Goal: Book appointment/travel/reservation

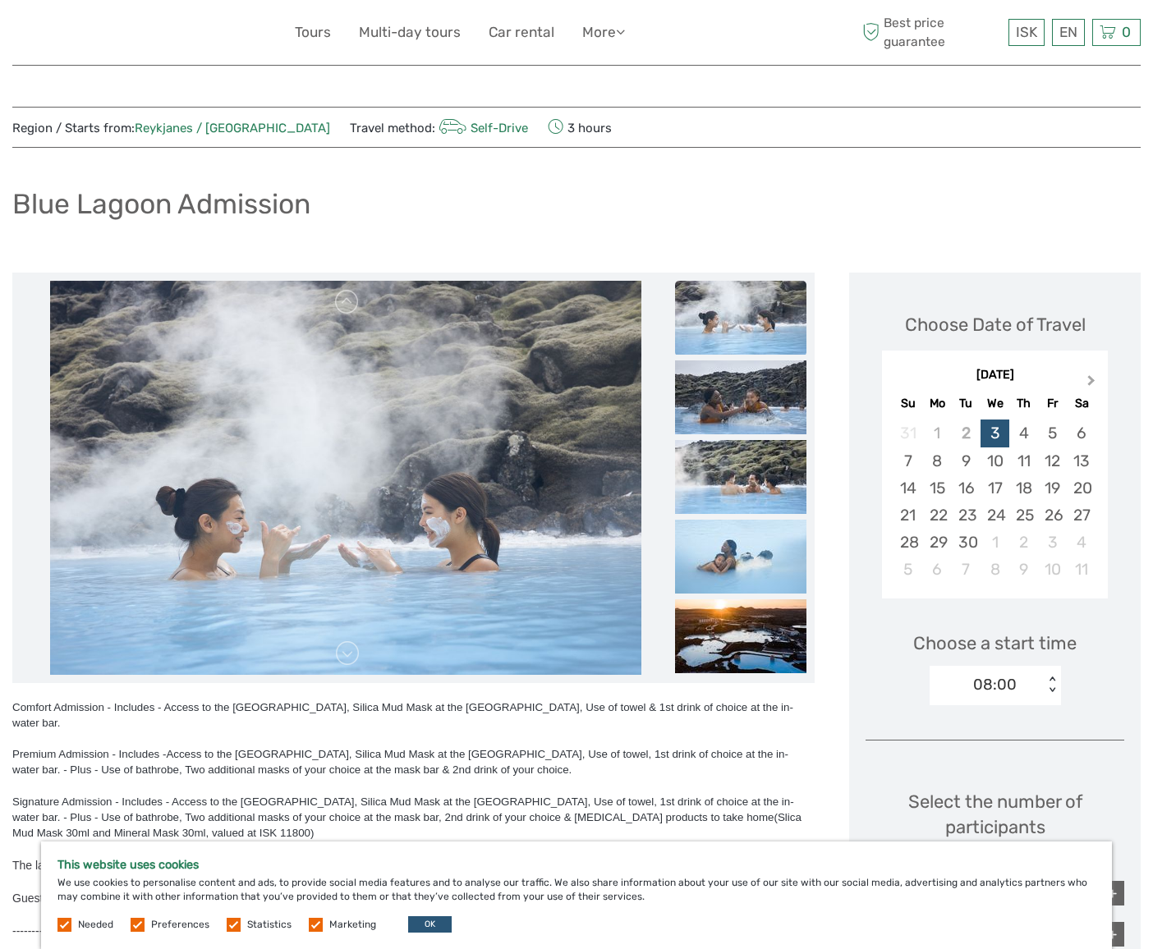
click at [1092, 383] on button "Next Month" at bounding box center [1093, 384] width 26 height 26
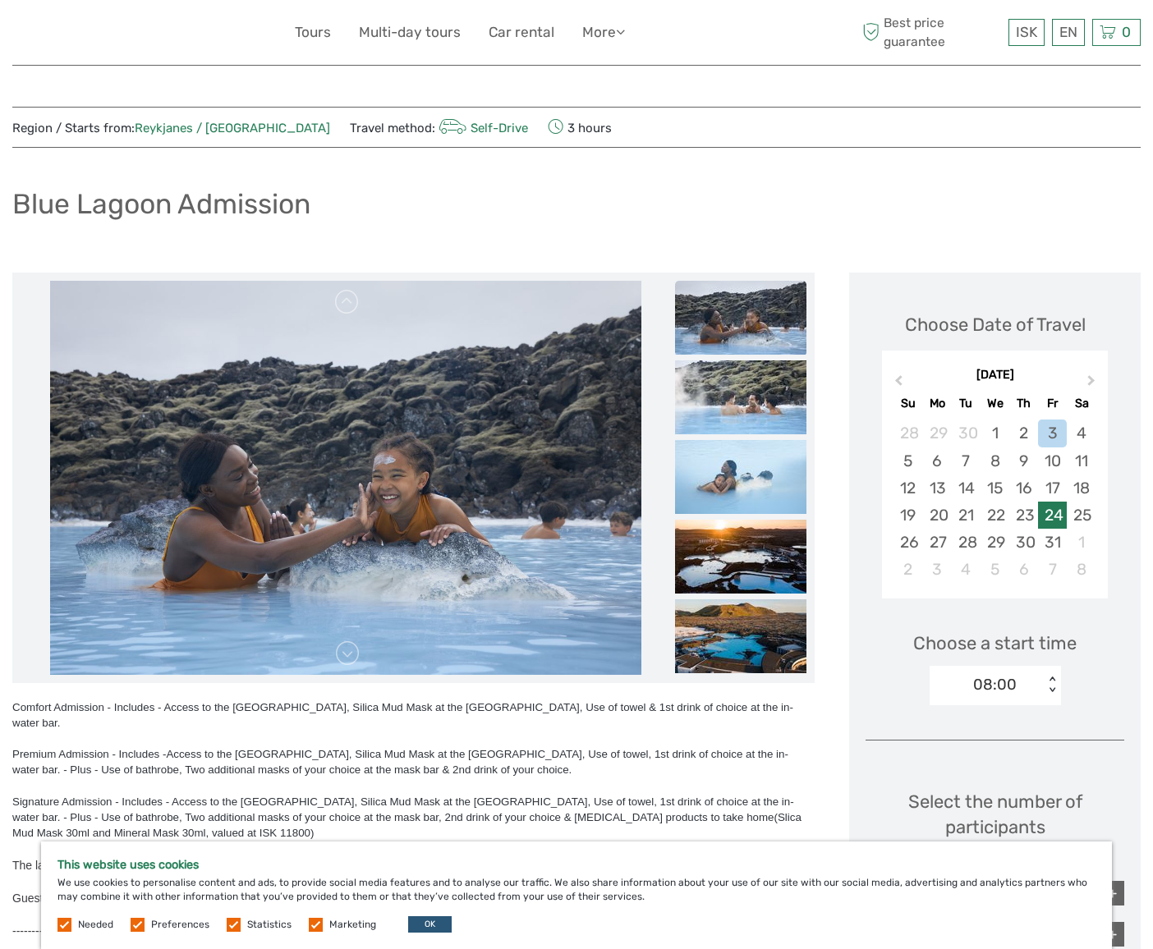
click at [1062, 520] on div "24" at bounding box center [1052, 515] width 29 height 27
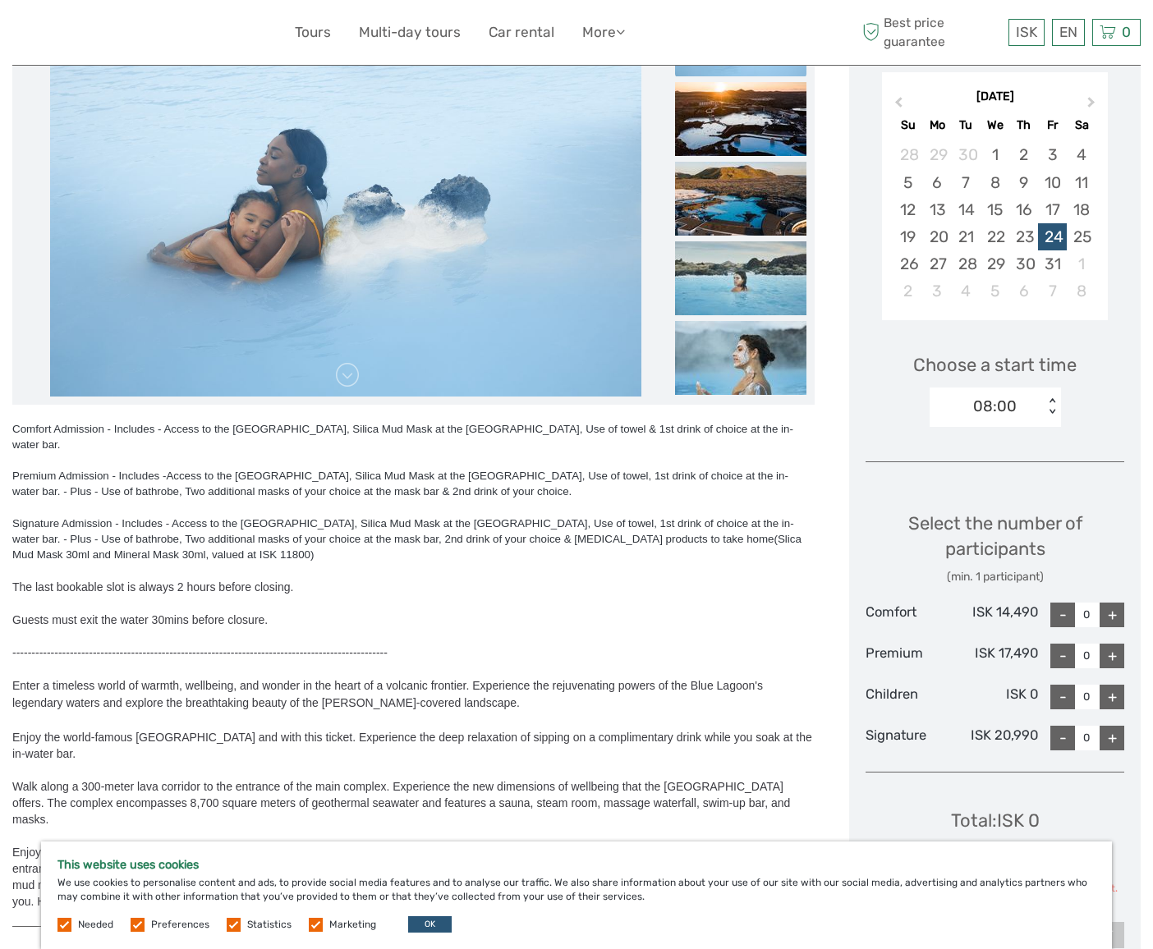
scroll to position [278, 0]
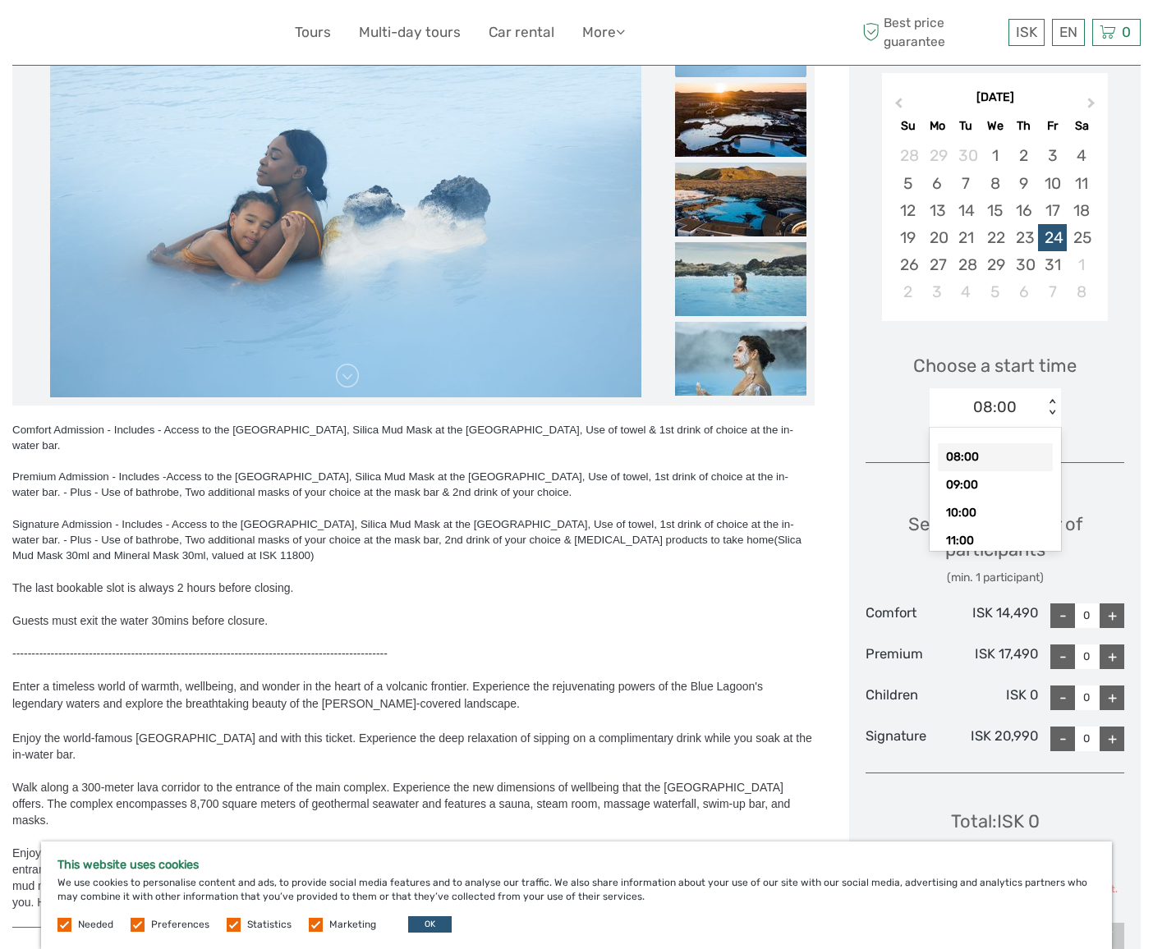
click at [996, 409] on div "08:00" at bounding box center [995, 407] width 44 height 21
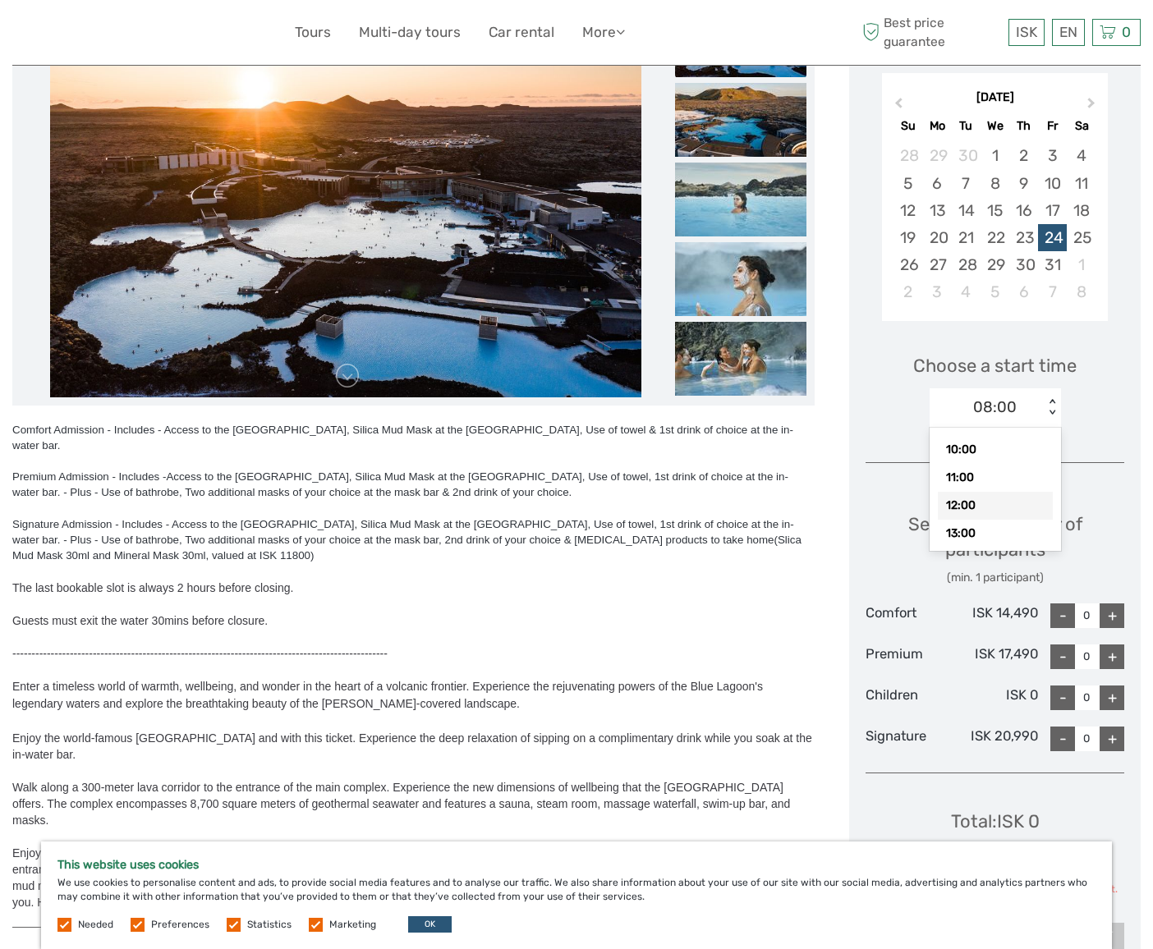
click at [963, 507] on div "12:00" at bounding box center [995, 506] width 115 height 28
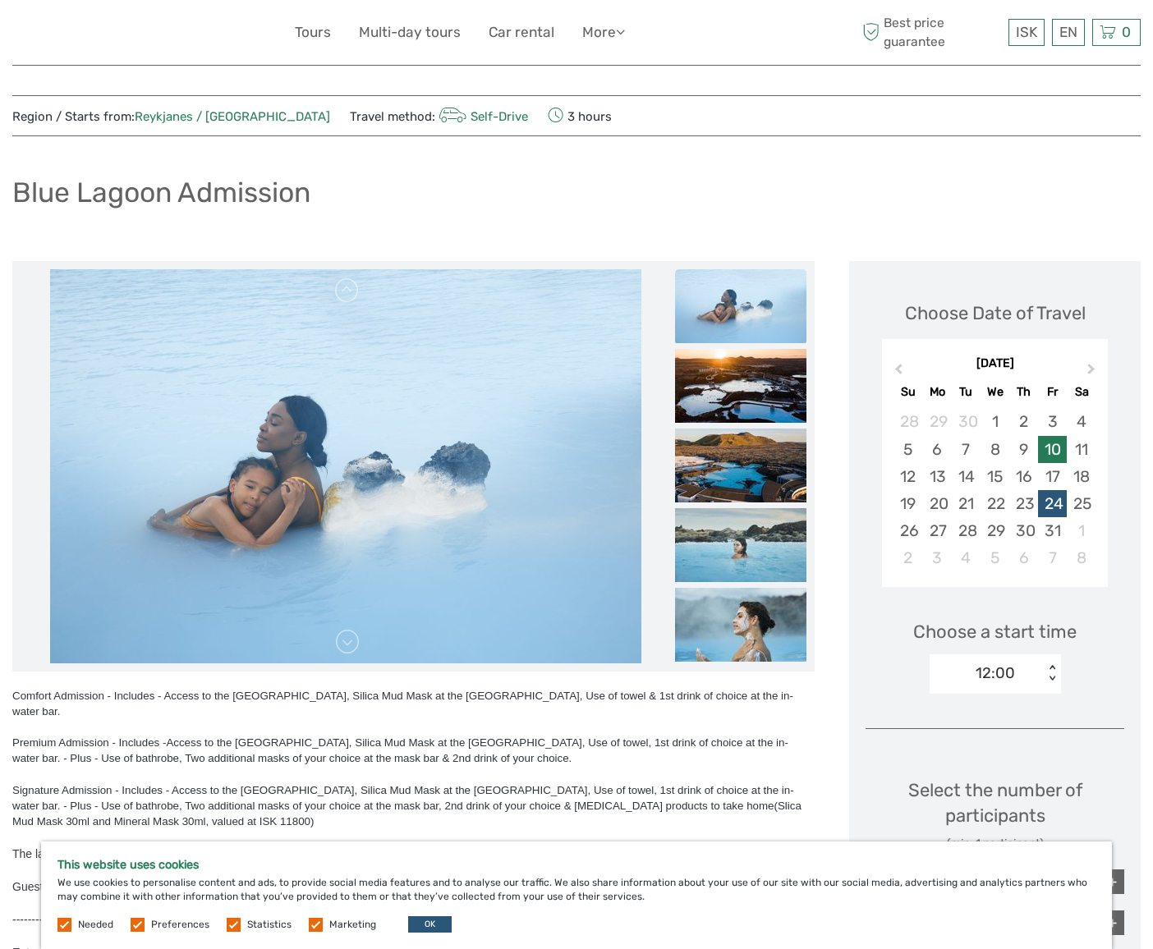
scroll to position [0, 0]
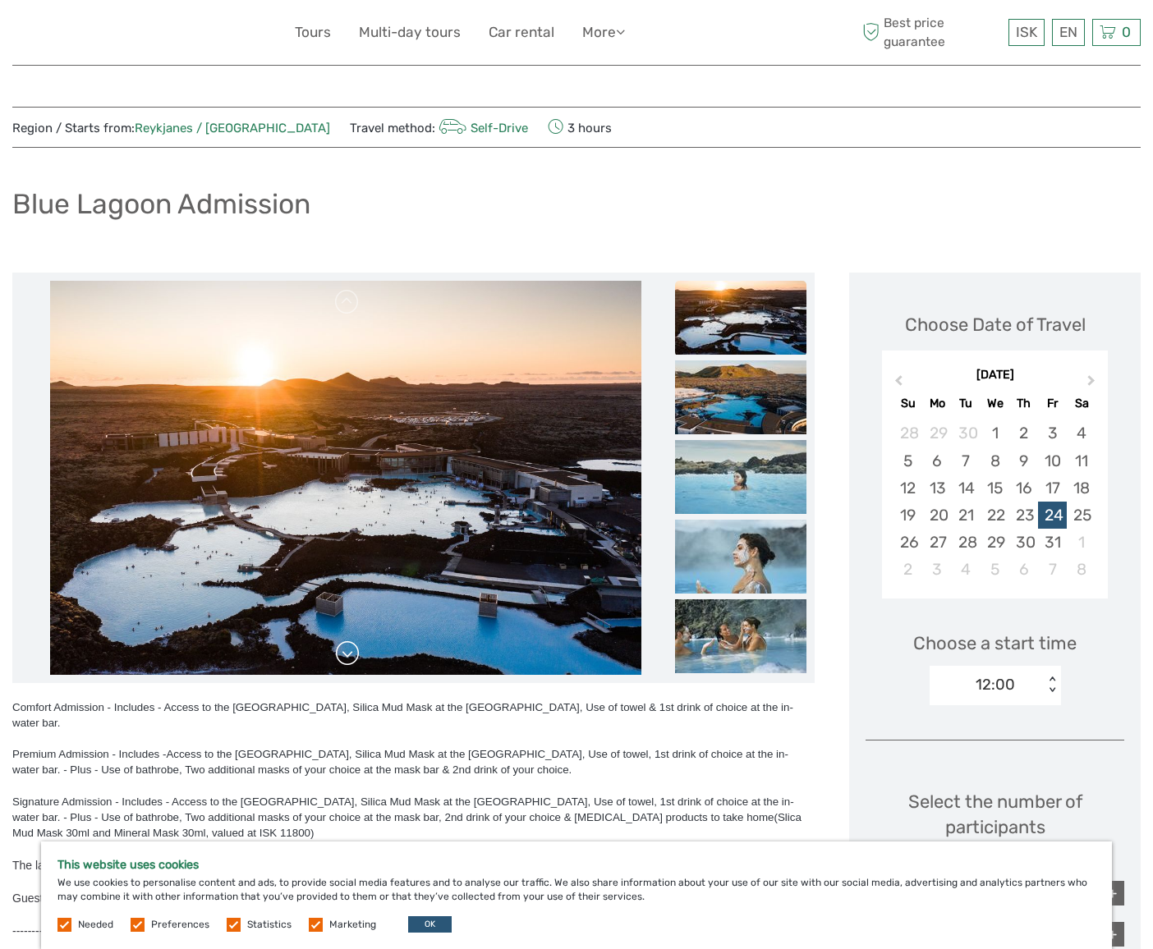
click at [346, 657] on link at bounding box center [347, 653] width 26 height 26
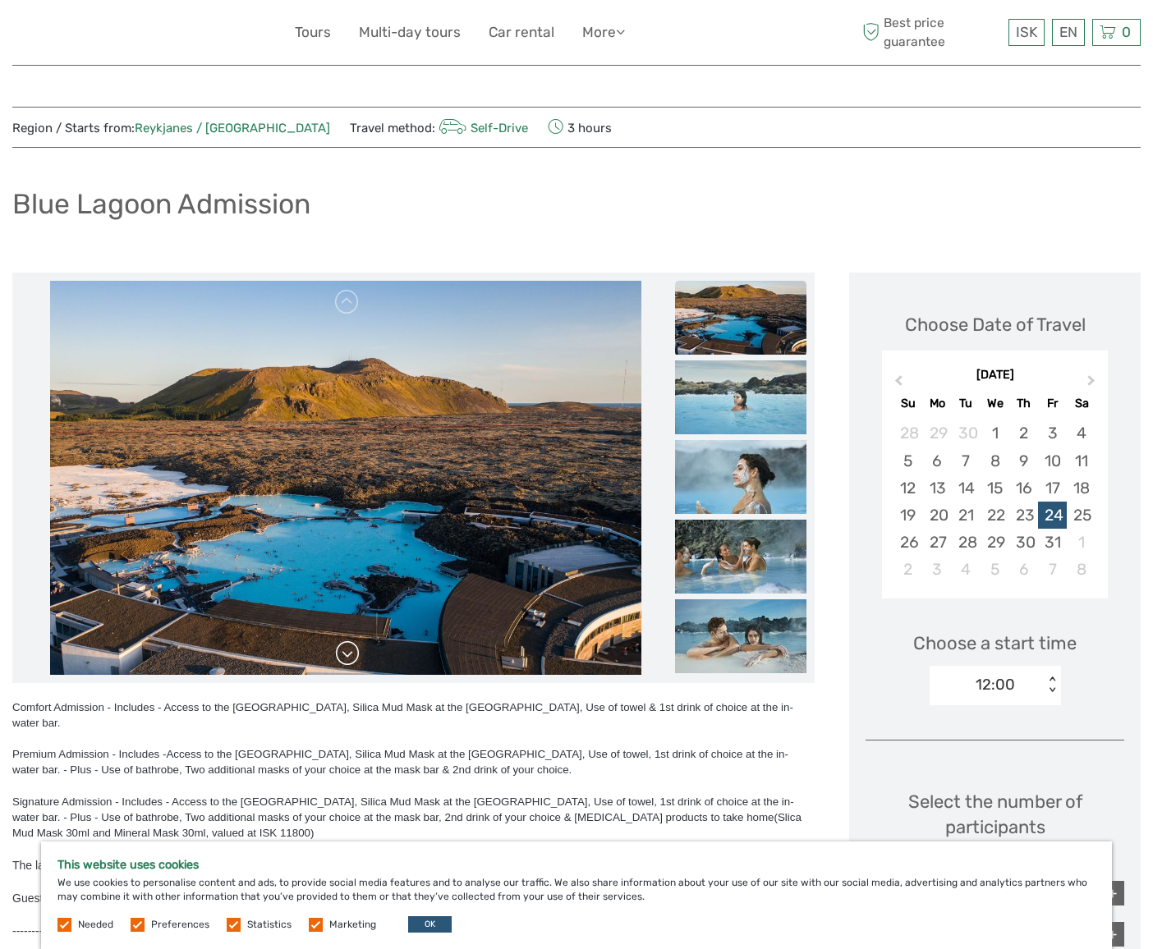
click at [346, 657] on link at bounding box center [347, 653] width 26 height 26
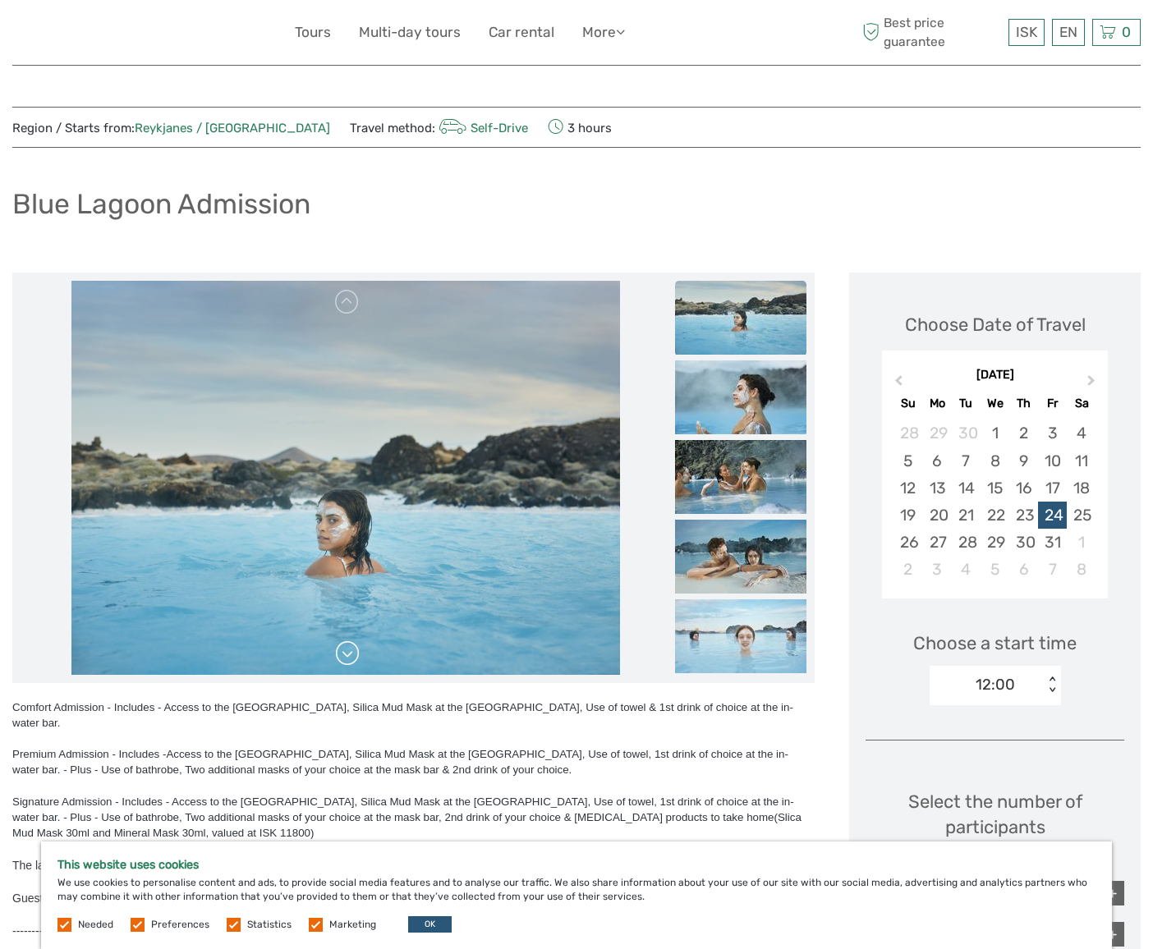
click at [346, 657] on link at bounding box center [347, 653] width 26 height 26
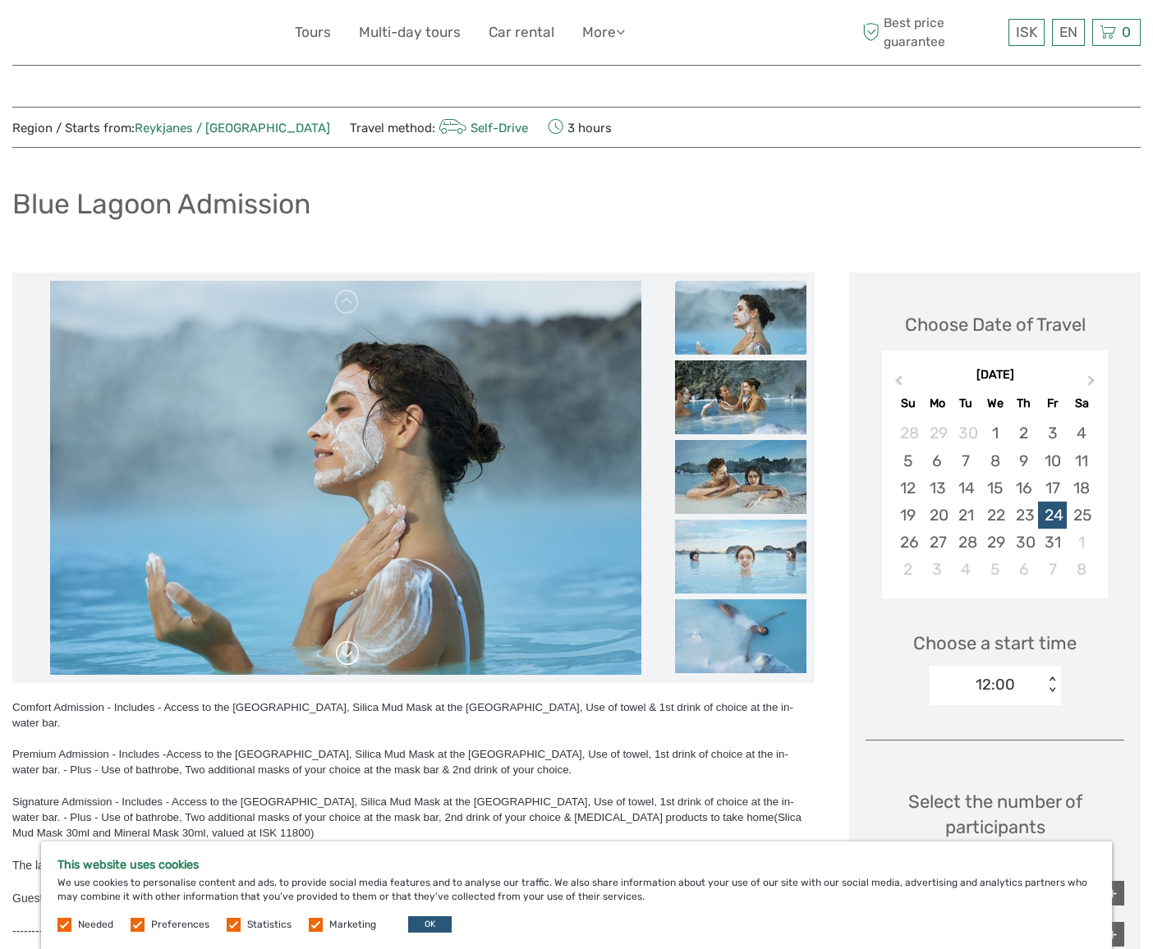
click at [346, 657] on link at bounding box center [347, 653] width 26 height 26
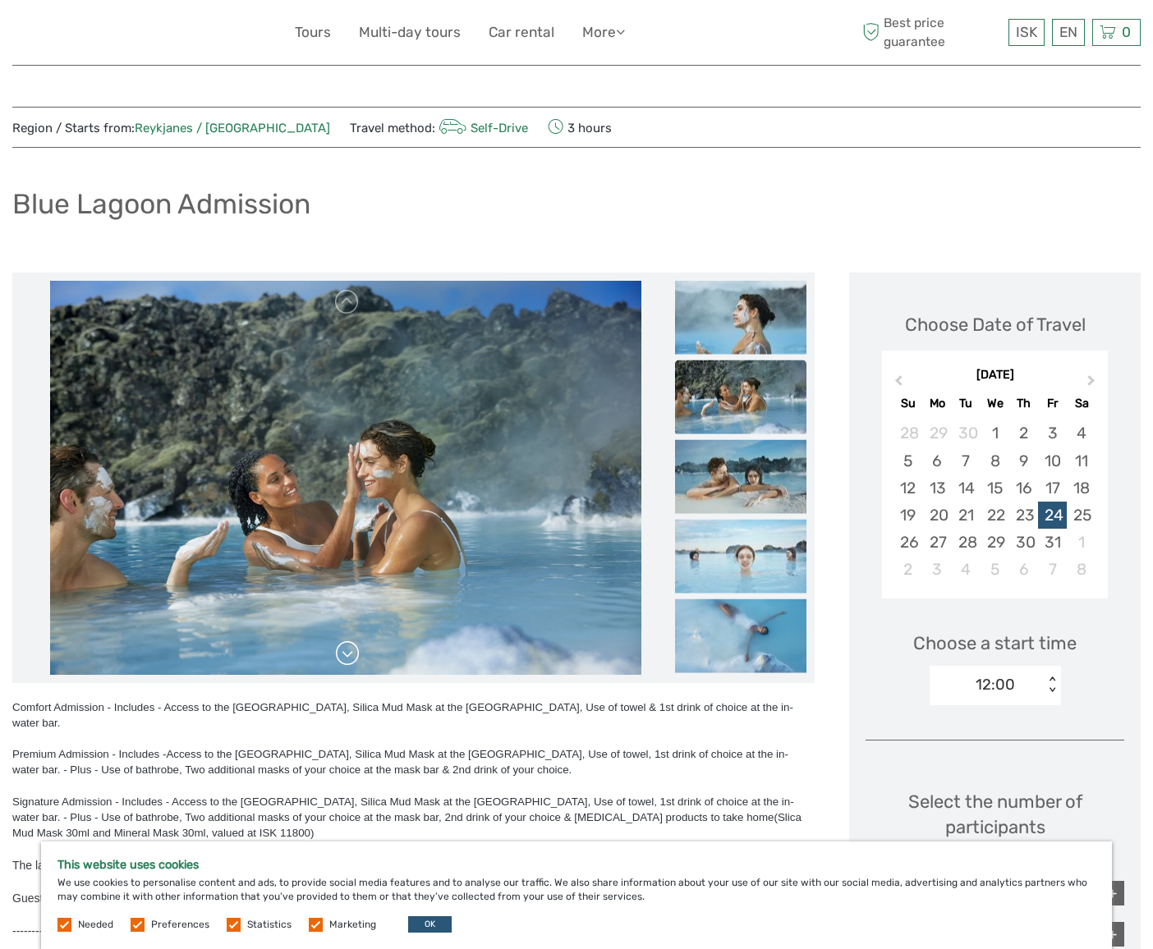
click at [346, 657] on link at bounding box center [347, 653] width 26 height 26
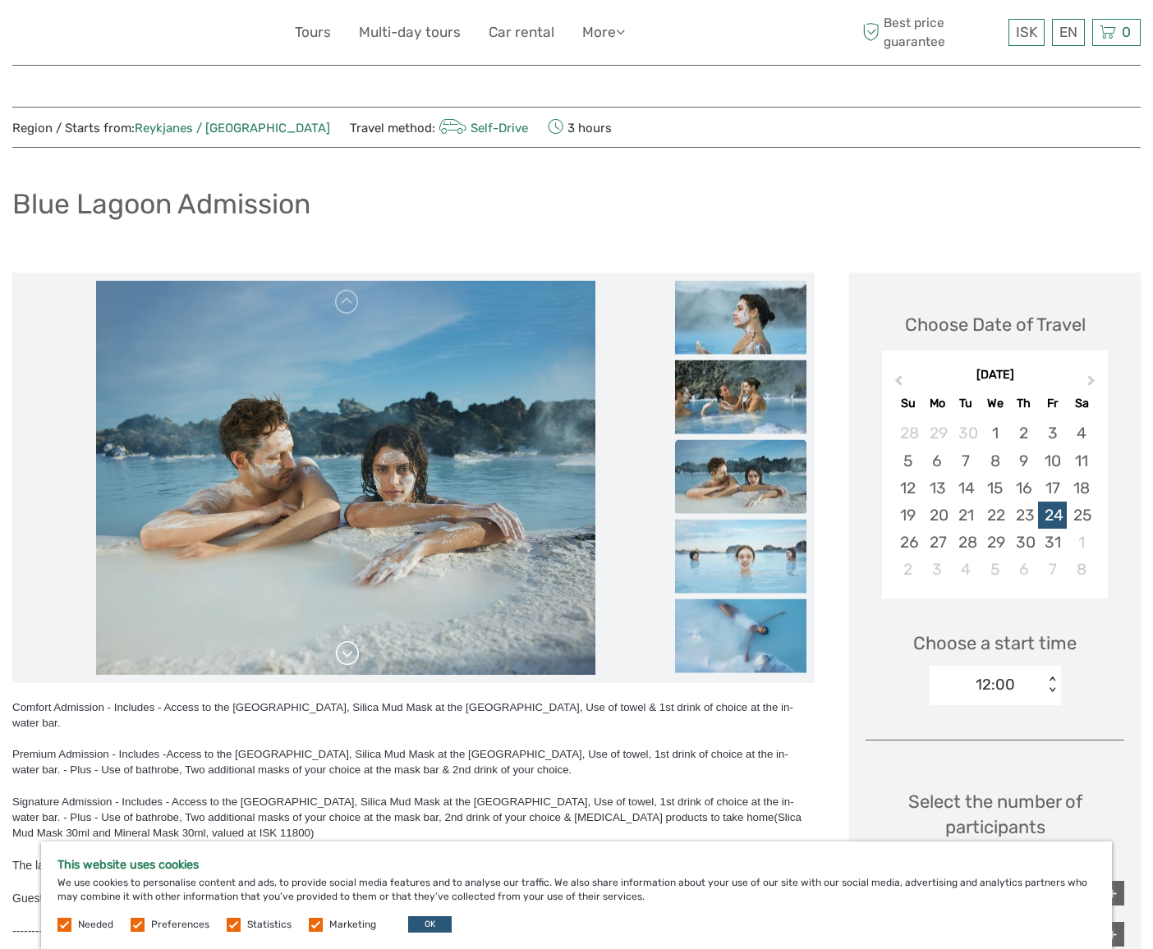
click at [346, 657] on link at bounding box center [347, 653] width 26 height 26
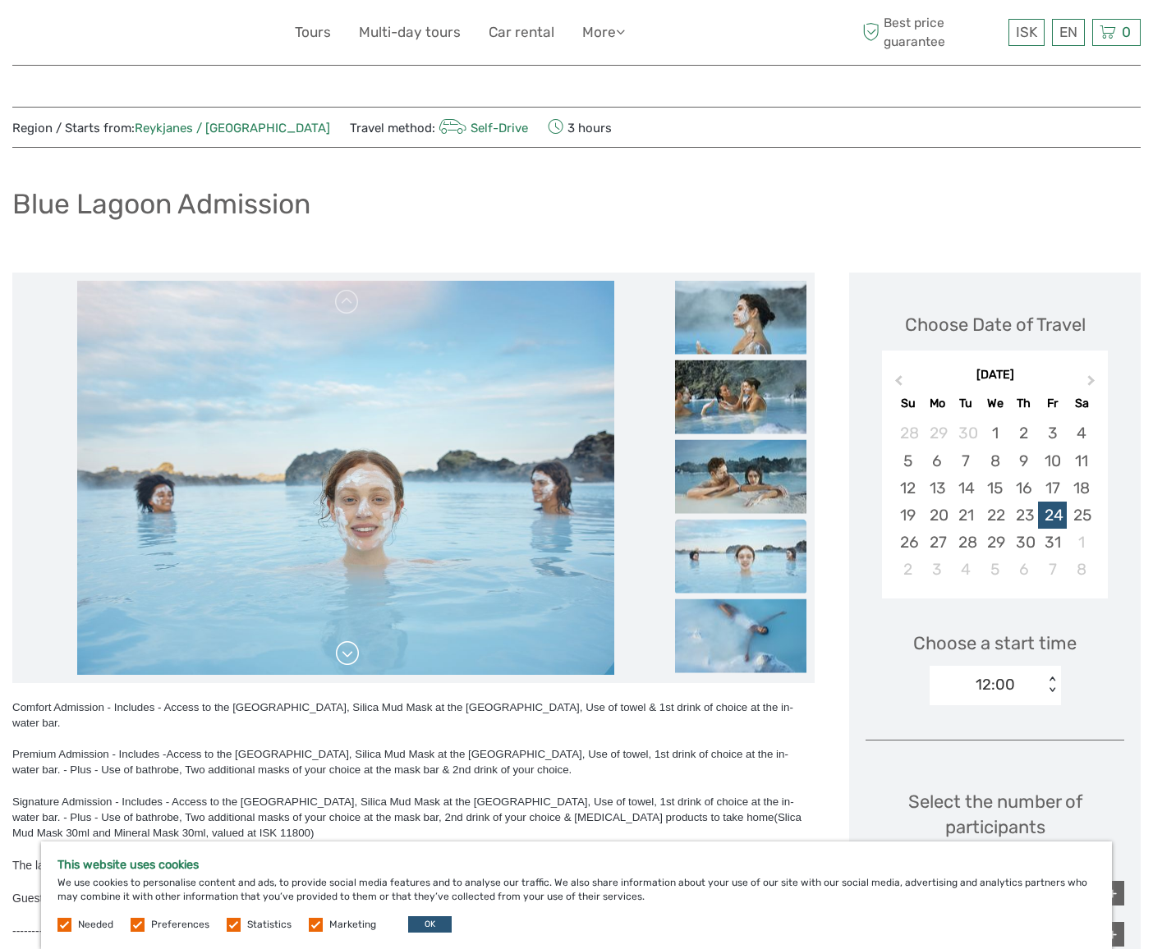
click at [346, 657] on link at bounding box center [347, 653] width 26 height 26
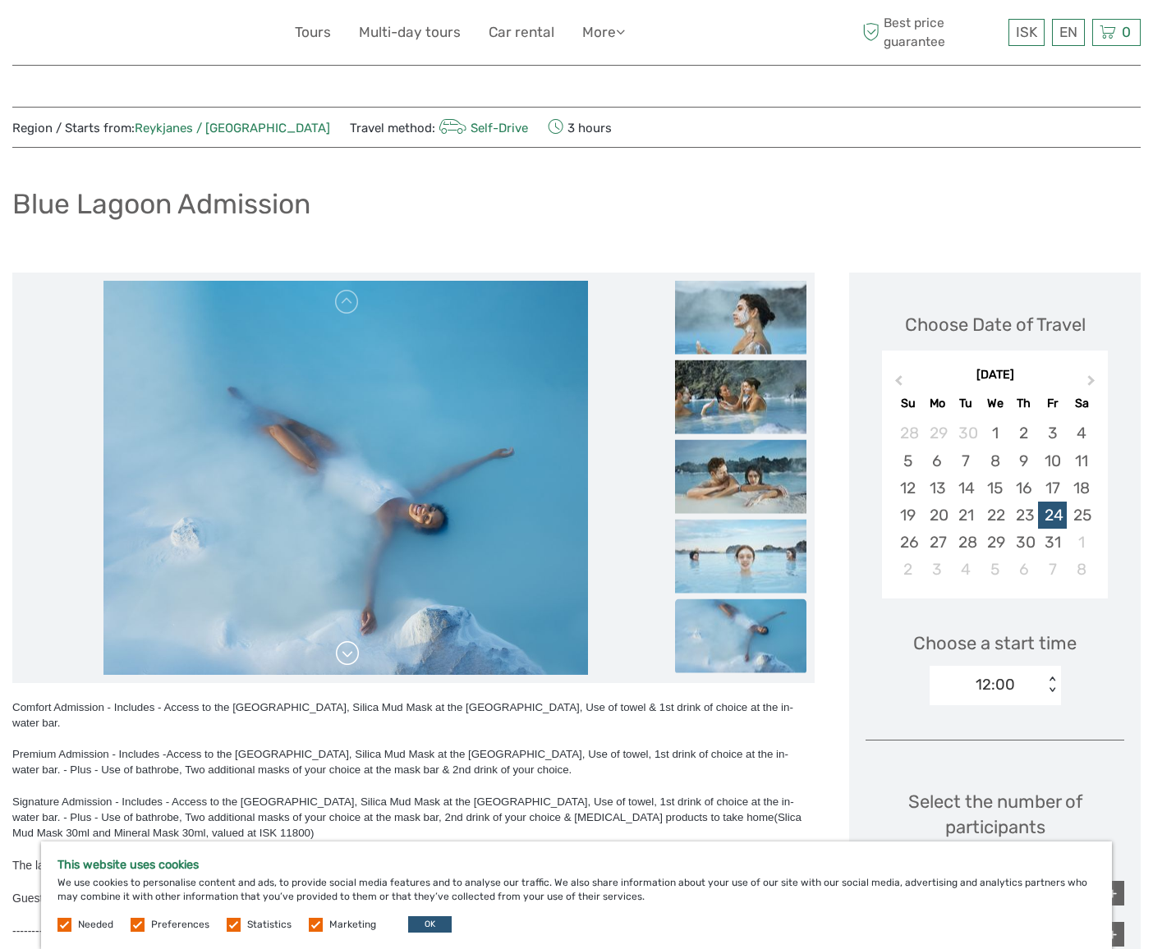
click at [346, 657] on link at bounding box center [347, 653] width 26 height 26
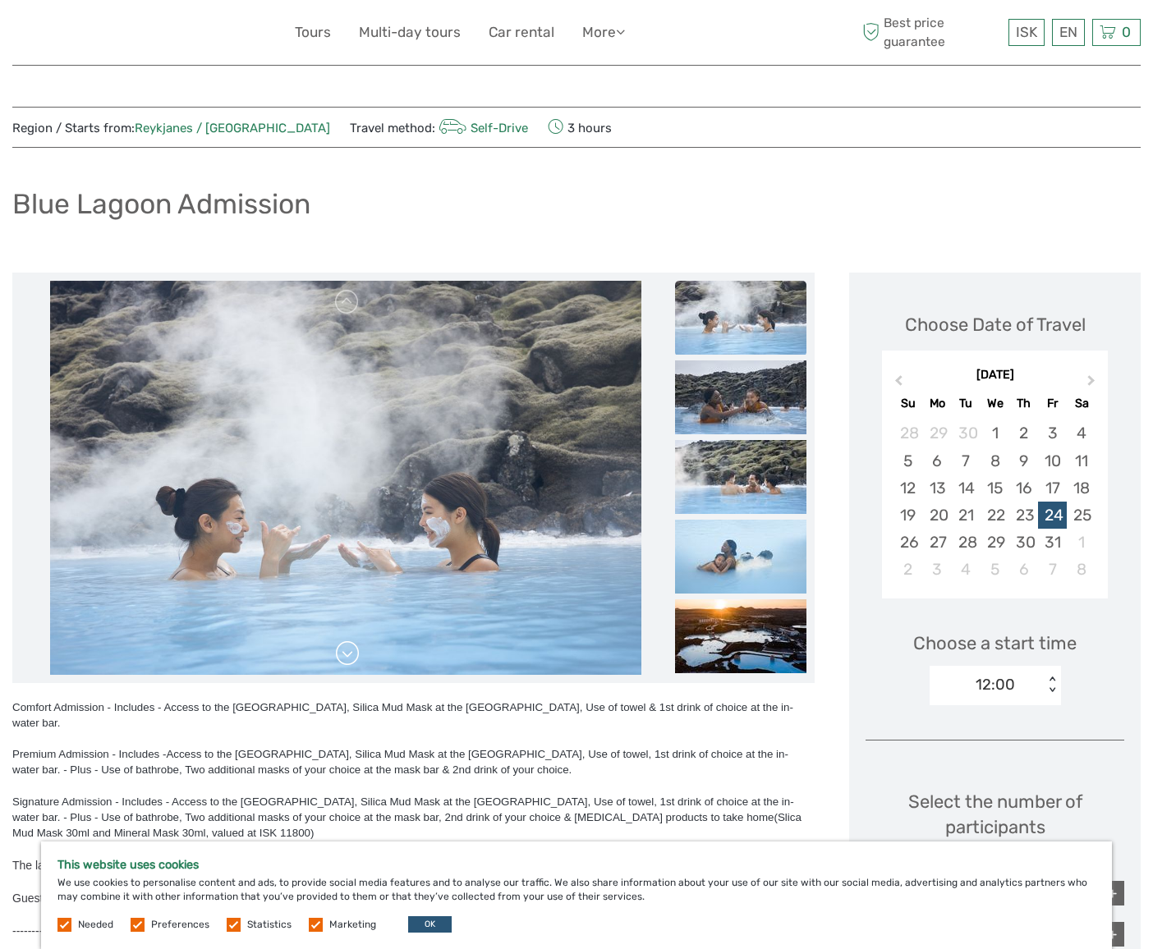
click at [346, 657] on link at bounding box center [347, 653] width 26 height 26
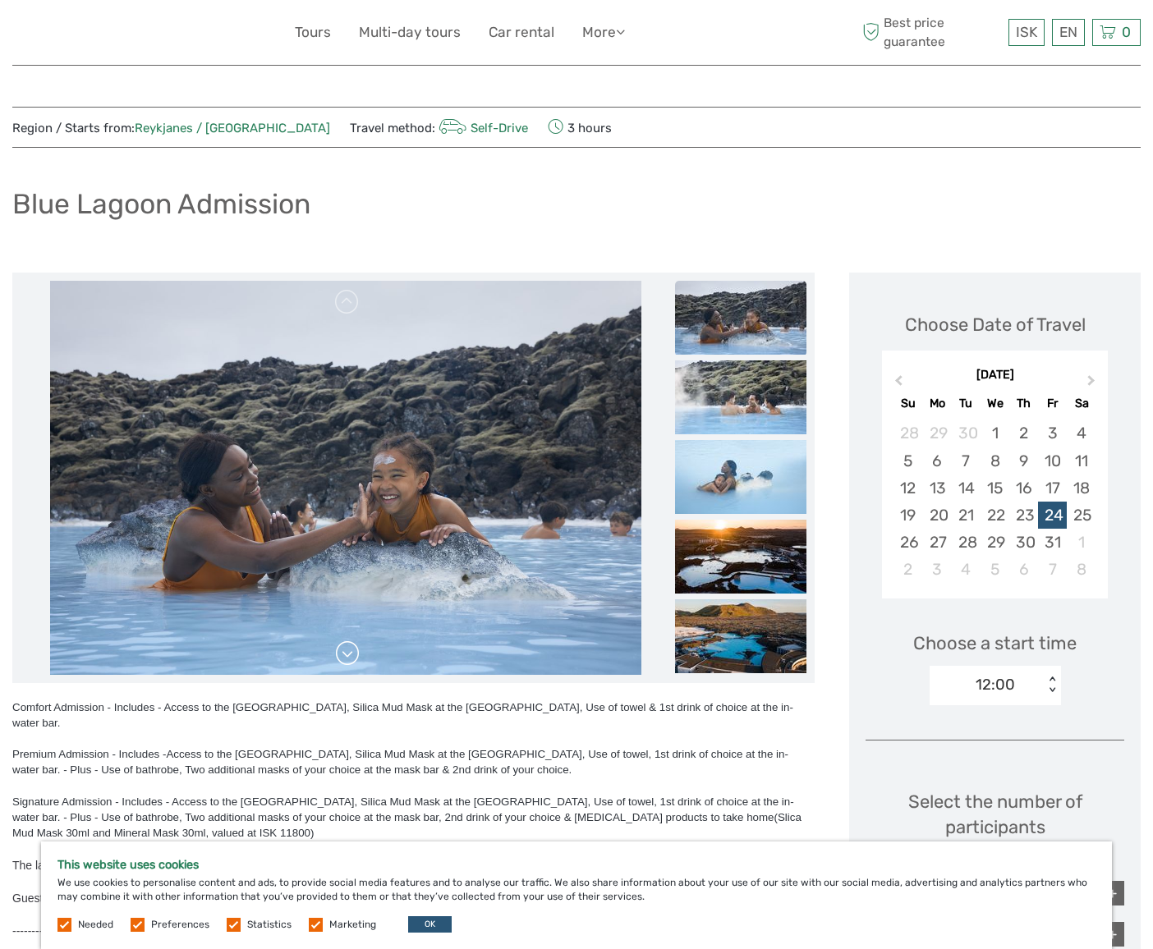
click at [346, 657] on link at bounding box center [347, 653] width 26 height 26
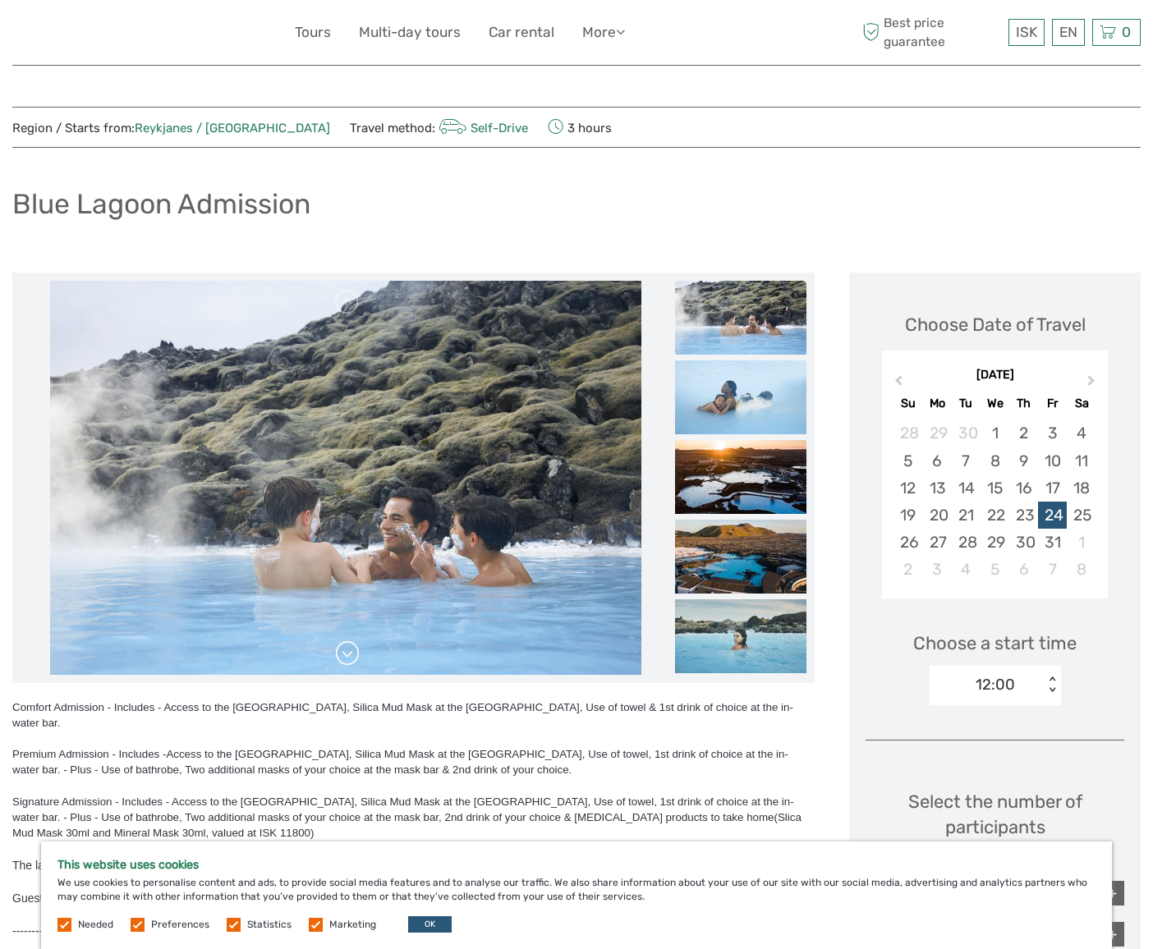
click at [346, 657] on link at bounding box center [347, 653] width 26 height 26
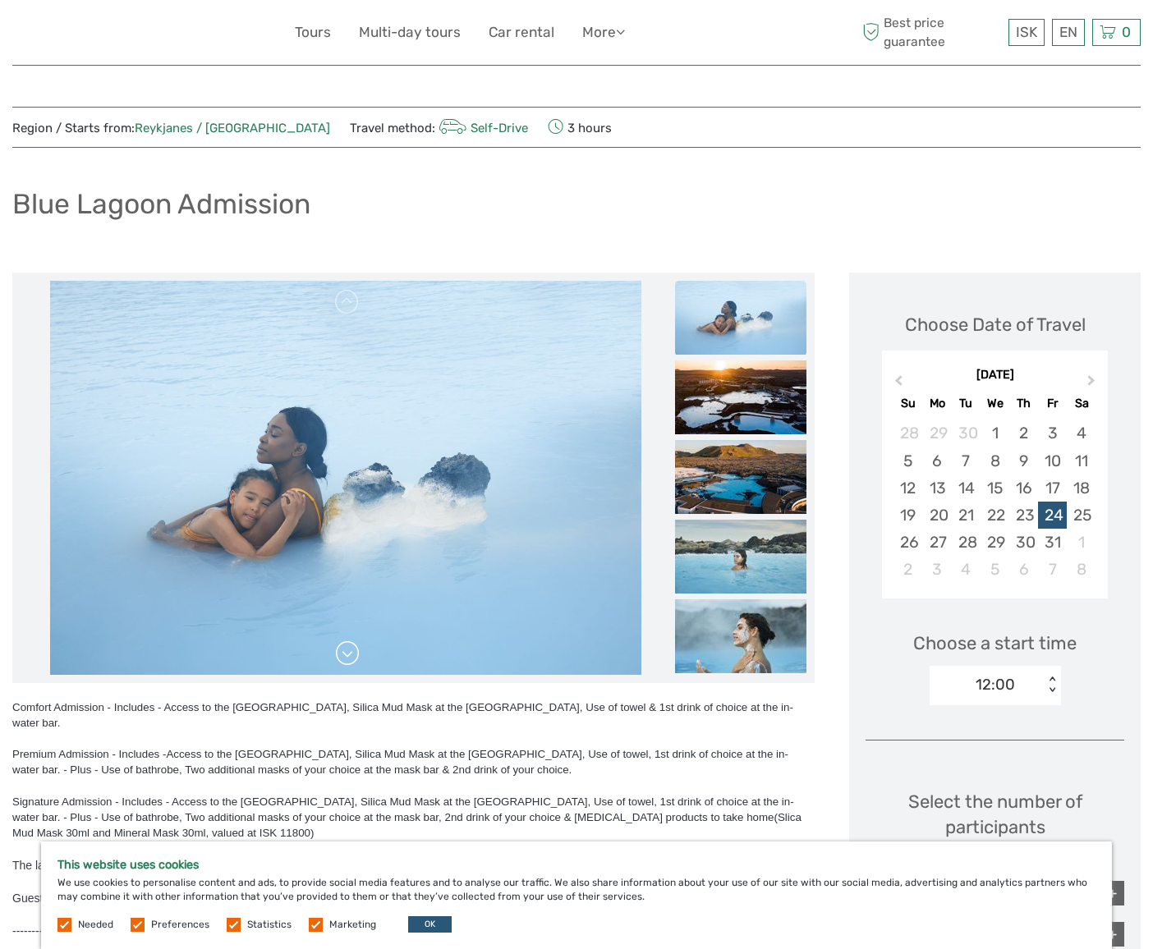
click at [346, 657] on link at bounding box center [347, 653] width 26 height 26
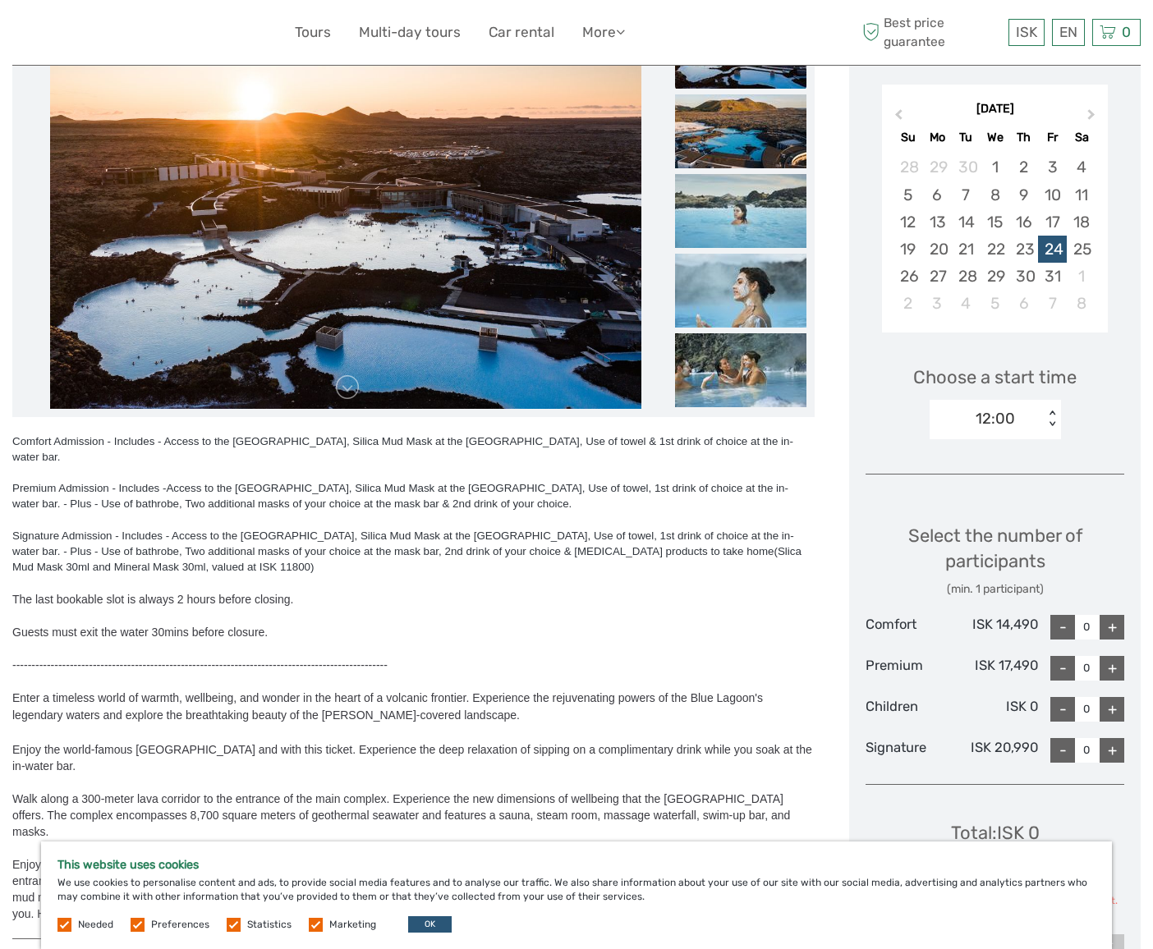
scroll to position [278, 0]
